Goal: Task Accomplishment & Management: Manage account settings

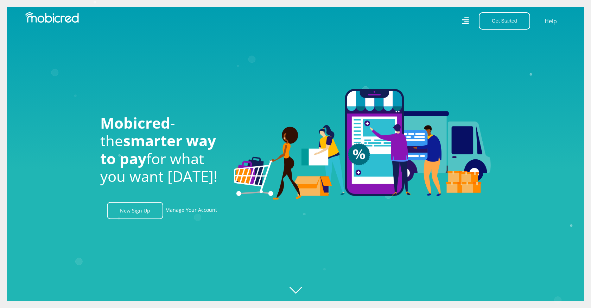
scroll to position [0, 502]
click at [200, 215] on link "Manage Your Account" at bounding box center [191, 210] width 52 height 17
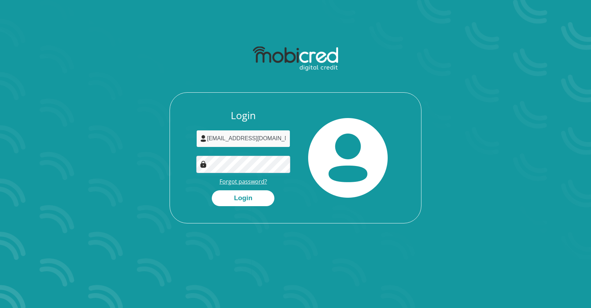
type input "richardmbanda1@icloud.com"
click at [243, 197] on button "Login" at bounding box center [243, 198] width 63 height 16
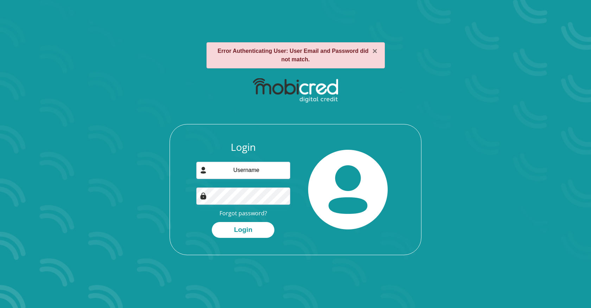
click at [302, 233] on div at bounding box center [348, 189] width 105 height 96
click at [375, 53] on button "×" at bounding box center [374, 51] width 5 height 8
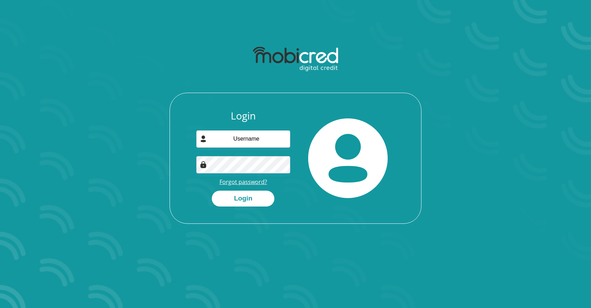
click at [248, 180] on link "Forgot password?" at bounding box center [244, 182] width 48 height 8
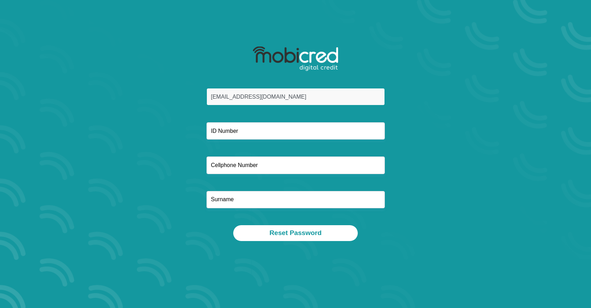
type input "[EMAIL_ADDRESS][DOMAIN_NAME]"
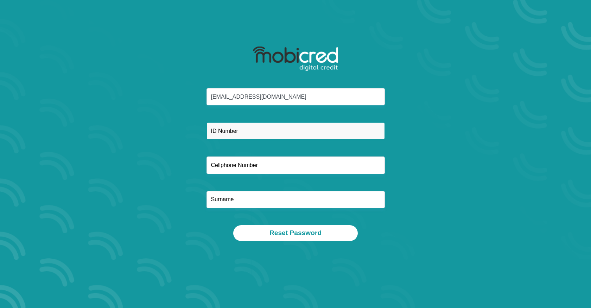
click at [243, 131] on input "text" at bounding box center [296, 130] width 178 height 17
type input "9409255252086"
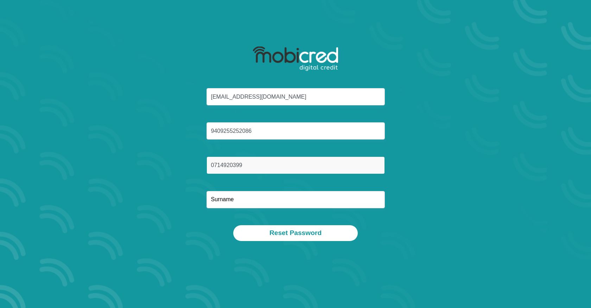
type input "0714920399"
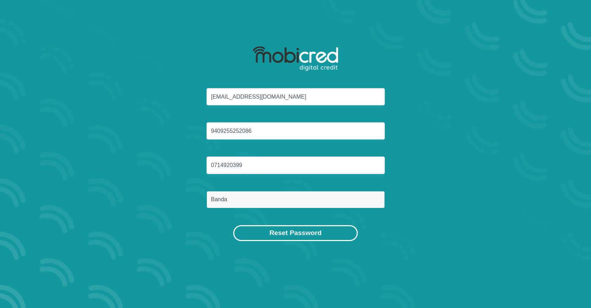
type input "Banda"
click at [304, 227] on button "Reset Password" at bounding box center [295, 233] width 125 height 16
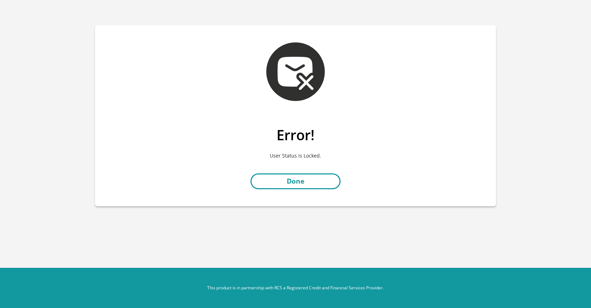
click at [309, 184] on link "Done" at bounding box center [296, 181] width 90 height 16
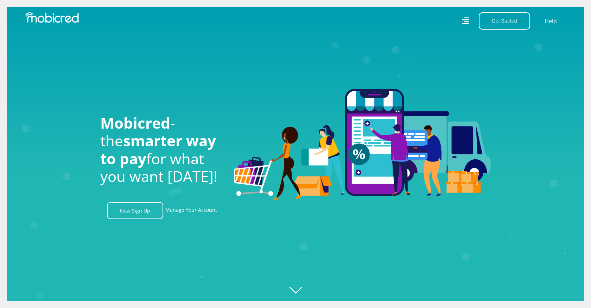
scroll to position [0, 401]
click at [200, 209] on link "Manage Your Account" at bounding box center [191, 210] width 52 height 17
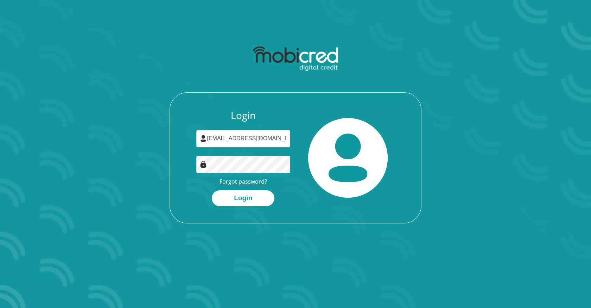
type input "[EMAIL_ADDRESS][DOMAIN_NAME]"
click at [248, 195] on button "Login" at bounding box center [243, 198] width 63 height 16
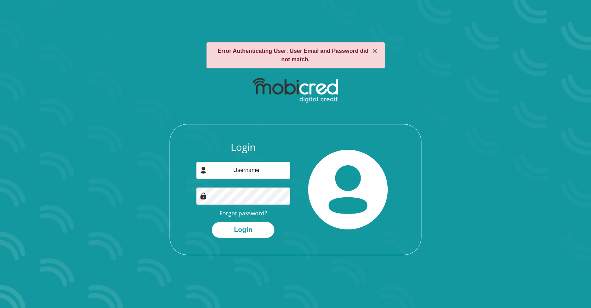
click at [251, 215] on link "Forgot password?" at bounding box center [244, 213] width 48 height 8
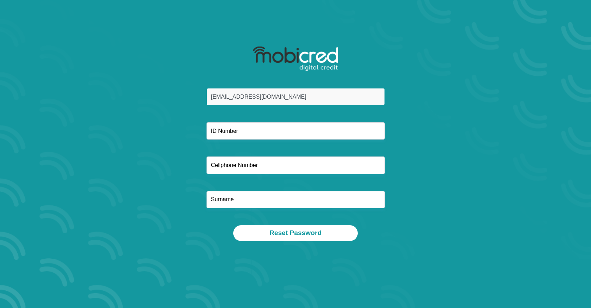
type input "[EMAIL_ADDRESS][DOMAIN_NAME]"
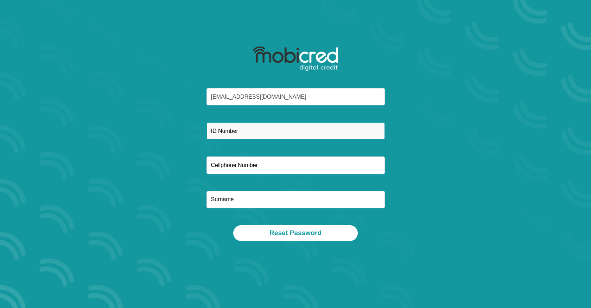
click at [242, 133] on input "text" at bounding box center [296, 130] width 178 height 17
type input "9409255252086"
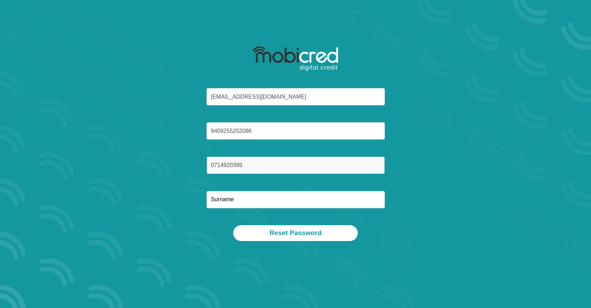
type input "0714920399"
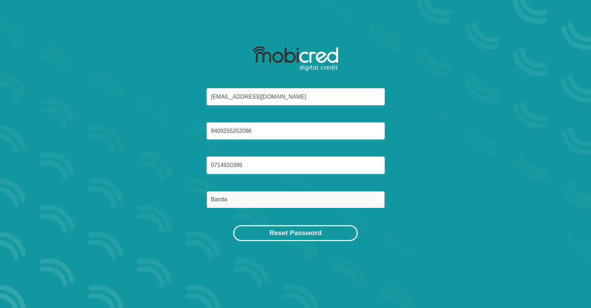
type input "Banda"
click at [311, 235] on button "Reset Password" at bounding box center [295, 233] width 125 height 16
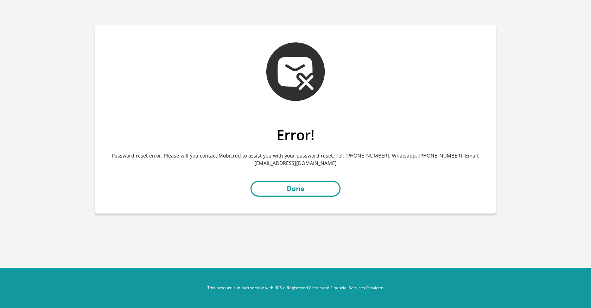
click at [306, 190] on link "Done" at bounding box center [296, 189] width 90 height 16
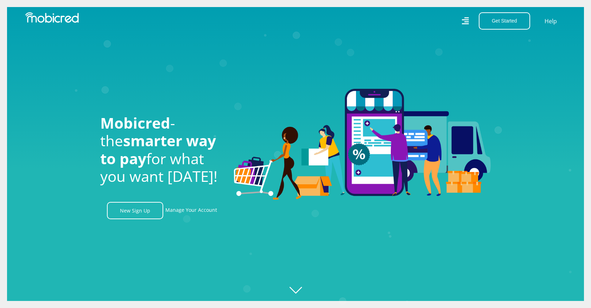
scroll to position [0, 1605]
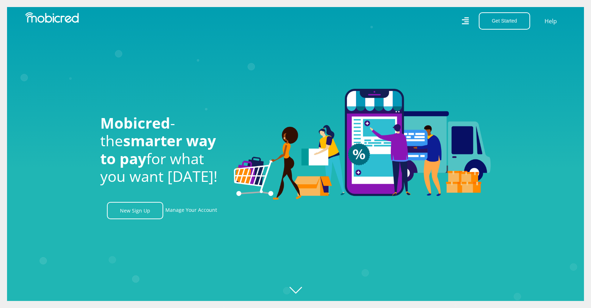
scroll to position [0, 1204]
